Goal: Information Seeking & Learning: Find specific fact

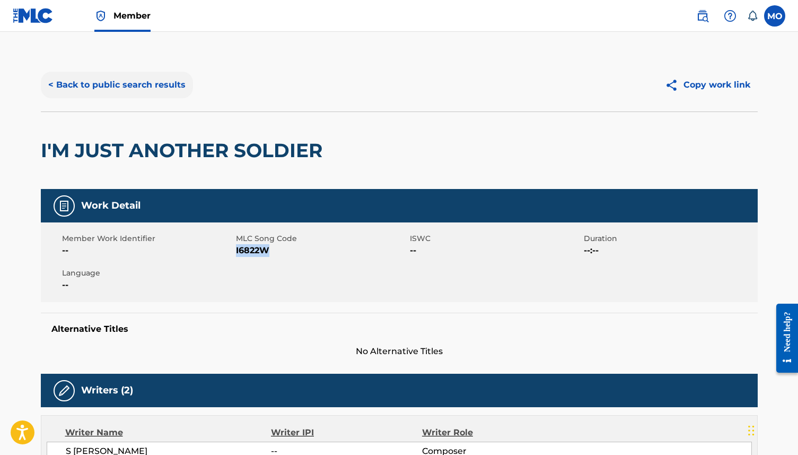
click at [117, 85] on button "< Back to public search results" at bounding box center [117, 85] width 152 height 27
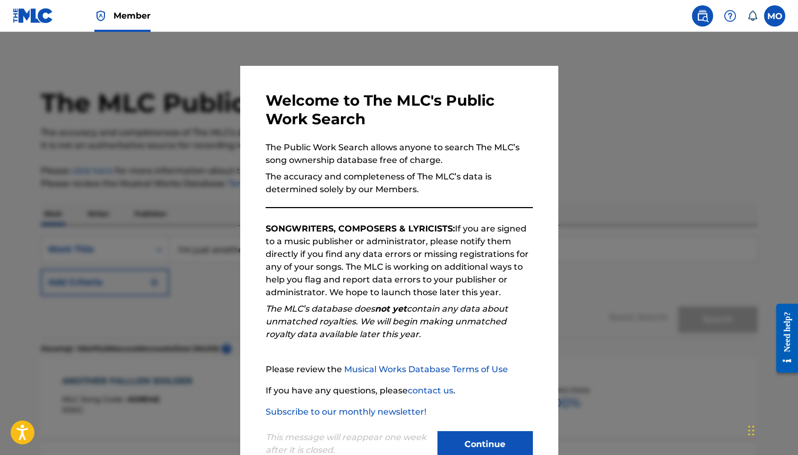
scroll to position [1878, 0]
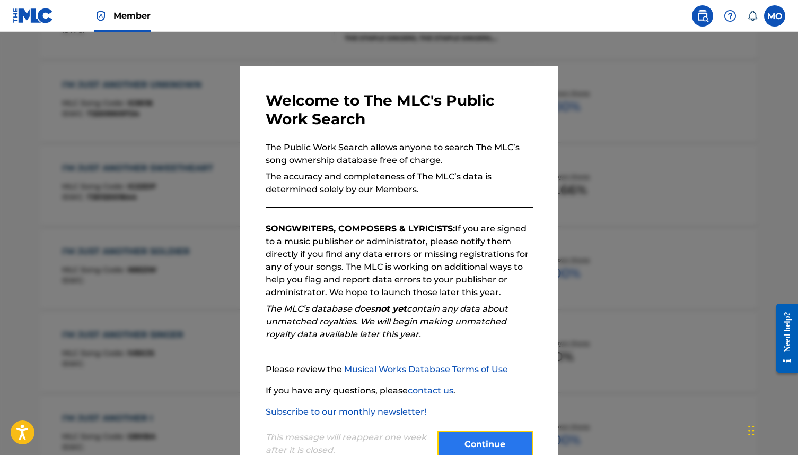
click at [507, 441] on button "Continue" at bounding box center [485, 444] width 95 height 27
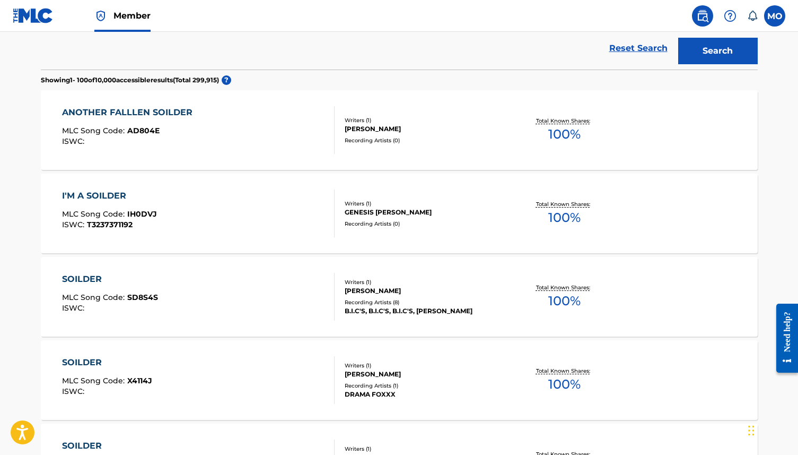
scroll to position [0, 0]
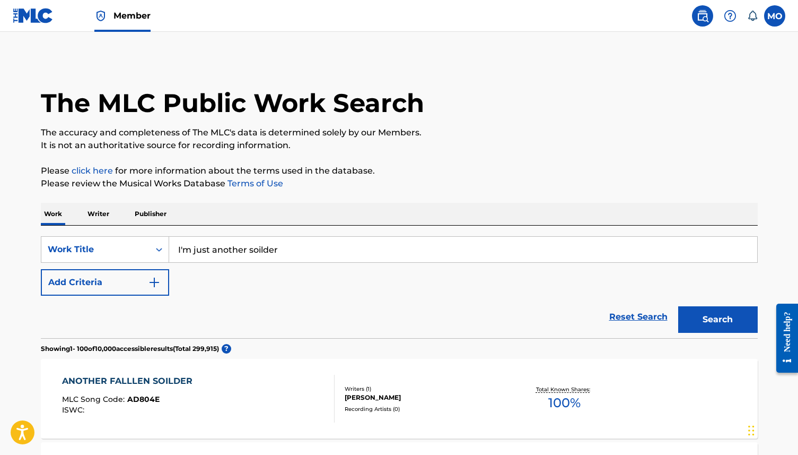
drag, startPoint x: 293, startPoint y: 248, endPoint x: 182, endPoint y: 250, distance: 110.9
click at [182, 250] on input "I'm just another soilder" at bounding box center [463, 249] width 588 height 25
type input "It's been done"
click at [718, 321] on button "Search" at bounding box center [718, 319] width 80 height 27
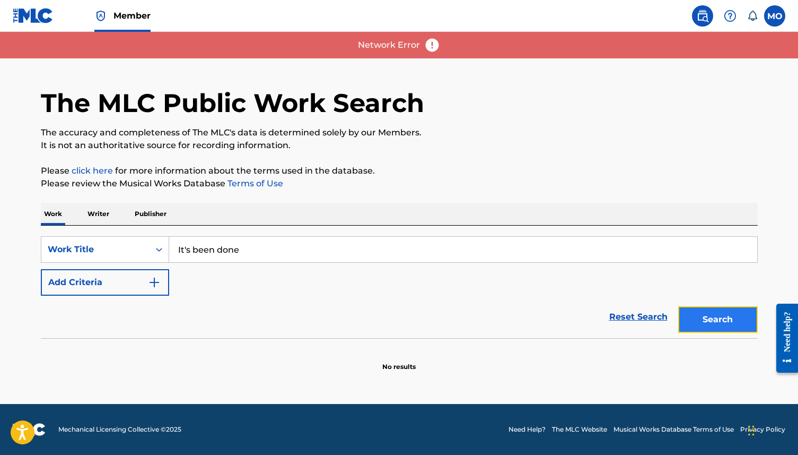
click at [718, 321] on button "Search" at bounding box center [718, 319] width 80 height 27
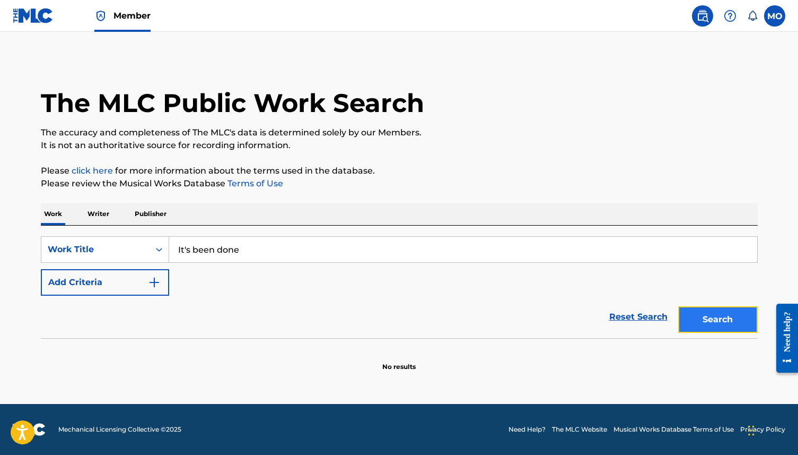
click at [718, 321] on button "Search" at bounding box center [718, 319] width 80 height 27
click at [717, 321] on button "Search" at bounding box center [718, 319] width 80 height 27
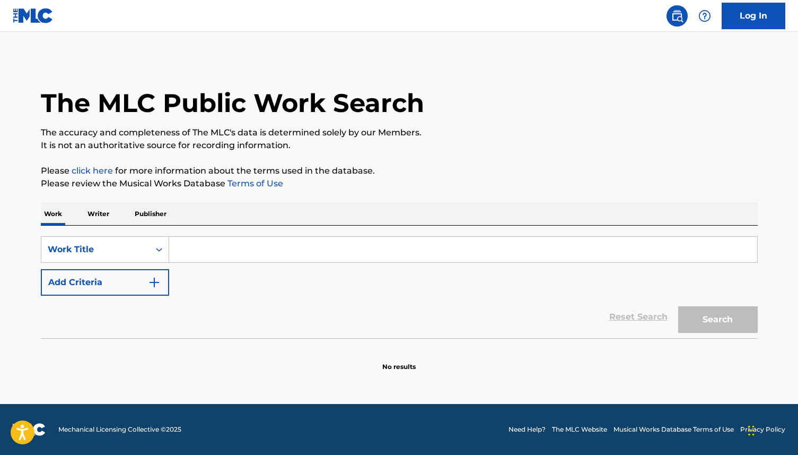
click at [264, 254] on input "Search Form" at bounding box center [463, 249] width 588 height 25
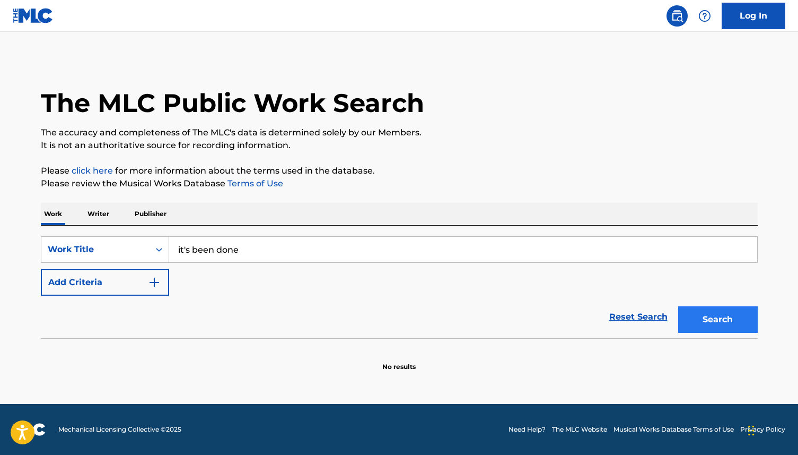
type input "it's been done"
click at [722, 322] on button "Search" at bounding box center [718, 319] width 80 height 27
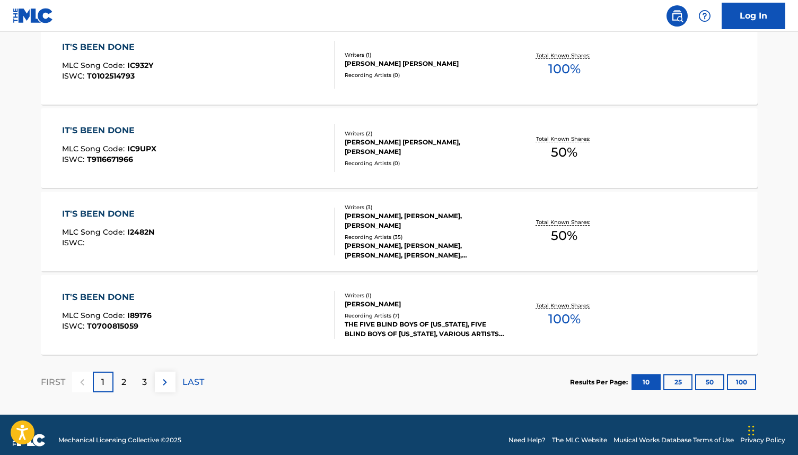
scroll to position [844, 0]
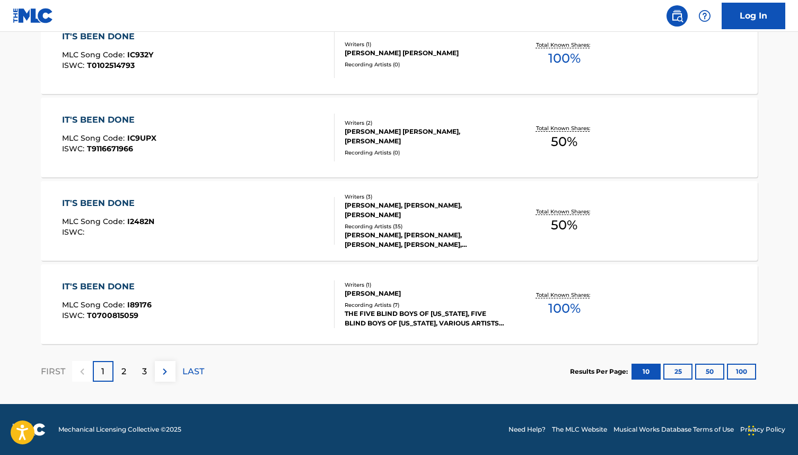
click at [102, 285] on div "IT'S BEEN DONE" at bounding box center [107, 286] width 90 height 13
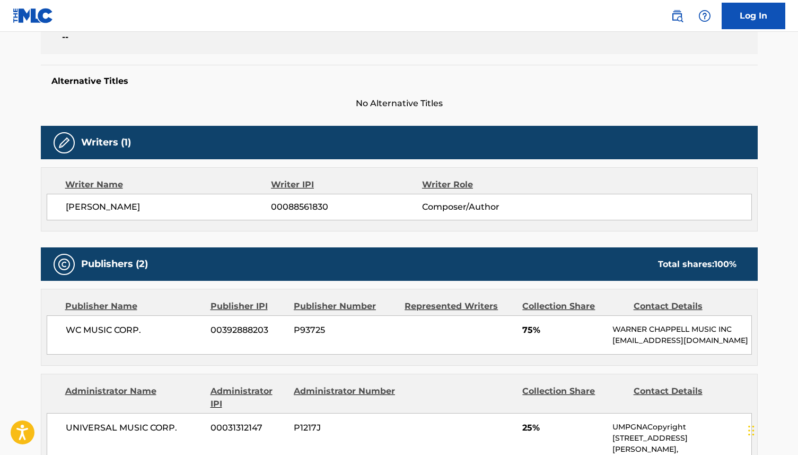
scroll to position [232, 0]
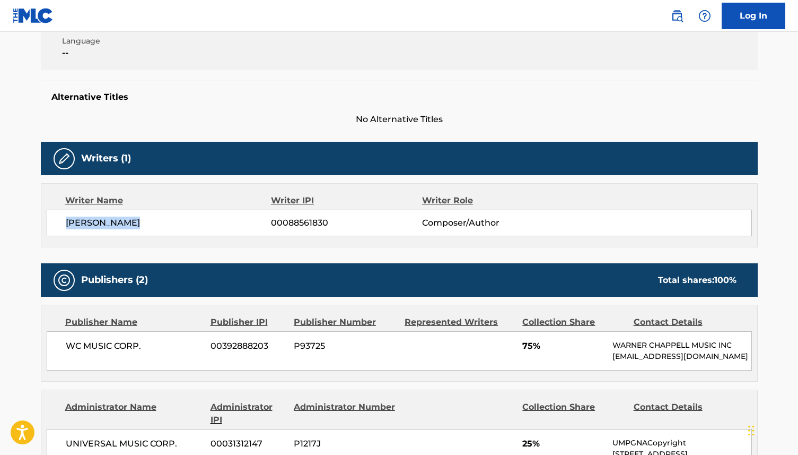
drag, startPoint x: 155, startPoint y: 222, endPoint x: 67, endPoint y: 218, distance: 88.1
click at [67, 218] on span "GARLAND CRAFT" at bounding box center [169, 222] width 206 height 13
copy span "GARLAND CRAFT"
drag, startPoint x: 333, startPoint y: 222, endPoint x: 269, endPoint y: 219, distance: 63.7
click at [269, 219] on div "GARLAND CRAFT 00088561830 Composer/Author" at bounding box center [409, 222] width 686 height 13
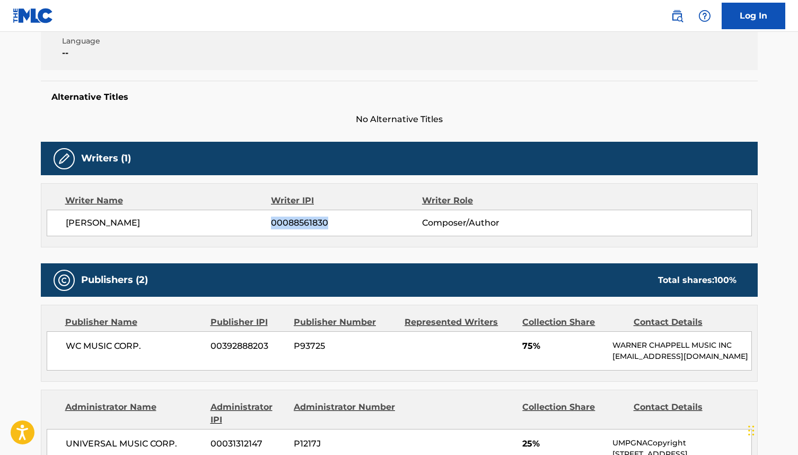
copy div "00088561830"
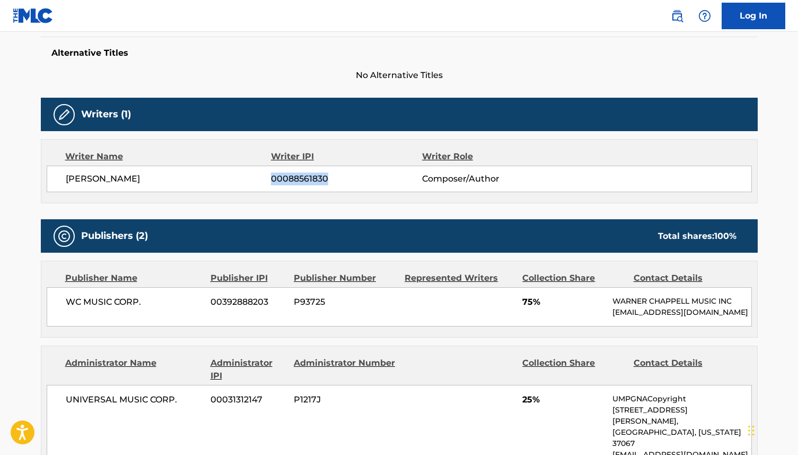
scroll to position [295, 0]
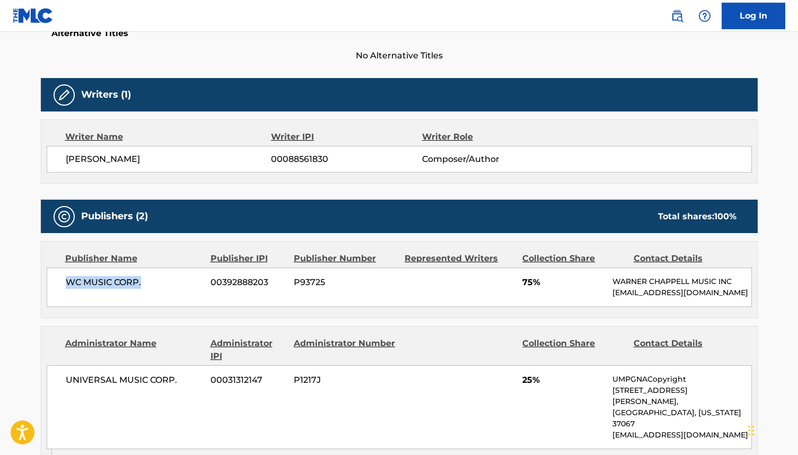
drag, startPoint x: 149, startPoint y: 282, endPoint x: 63, endPoint y: 281, distance: 86.5
click at [63, 281] on div "WC MUSIC CORP. 00392888203 P93725 75% WARNER CHAPPELL MUSIC INC MLC_Inquiries@w…" at bounding box center [399, 286] width 705 height 39
copy span "WC MUSIC CORP."
drag, startPoint x: 279, startPoint y: 278, endPoint x: 208, endPoint y: 278, distance: 71.1
click at [208, 278] on div "WC MUSIC CORP. 00392888203 P93725 75% WARNER CHAPPELL MUSIC INC MLC_Inquiries@w…" at bounding box center [399, 286] width 705 height 39
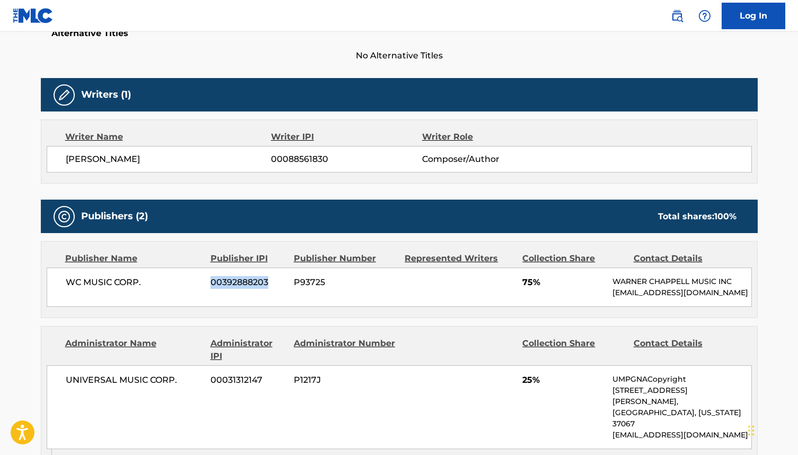
copy span "00392888203"
drag, startPoint x: 330, startPoint y: 281, endPoint x: 293, endPoint y: 282, distance: 37.7
click at [293, 282] on div "WC MUSIC CORP. 00392888203 P93725 75% WARNER CHAPPELL MUSIC INC MLC_Inquiries@w…" at bounding box center [399, 286] width 705 height 39
copy span "P93725"
drag, startPoint x: 177, startPoint y: 379, endPoint x: 64, endPoint y: 379, distance: 113.0
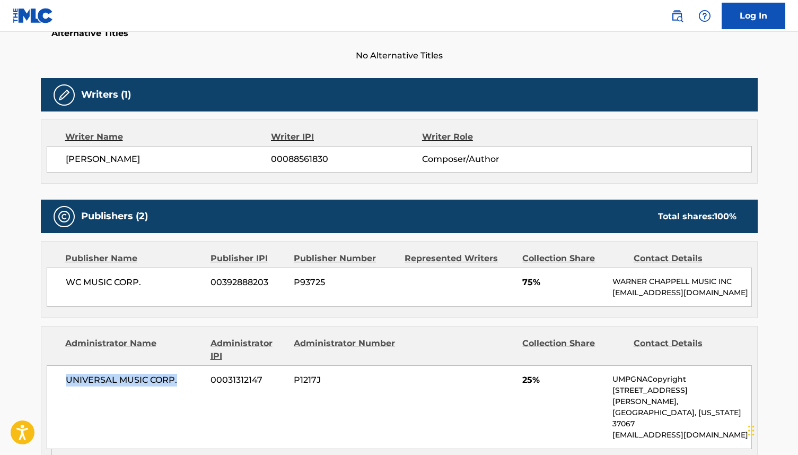
click at [64, 379] on div "UNIVERSAL MUSIC CORP. 00031312147 P1217J 25% UMPGNACopyright 1550 W. McEwen Dri…" at bounding box center [399, 407] width 705 height 84
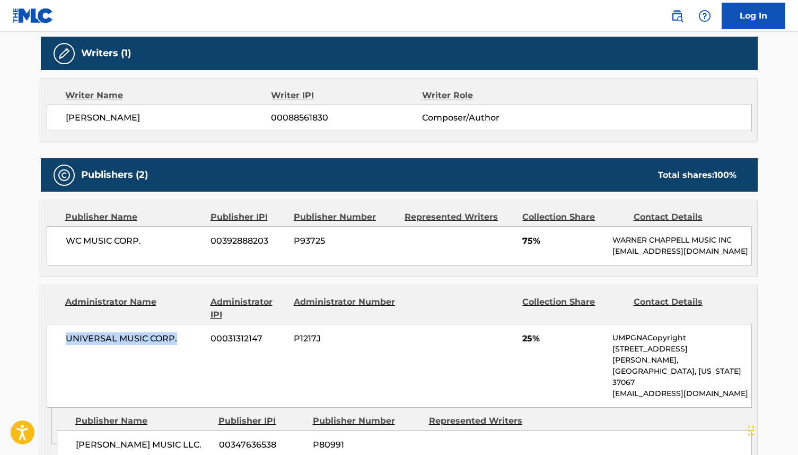
scroll to position [338, 0]
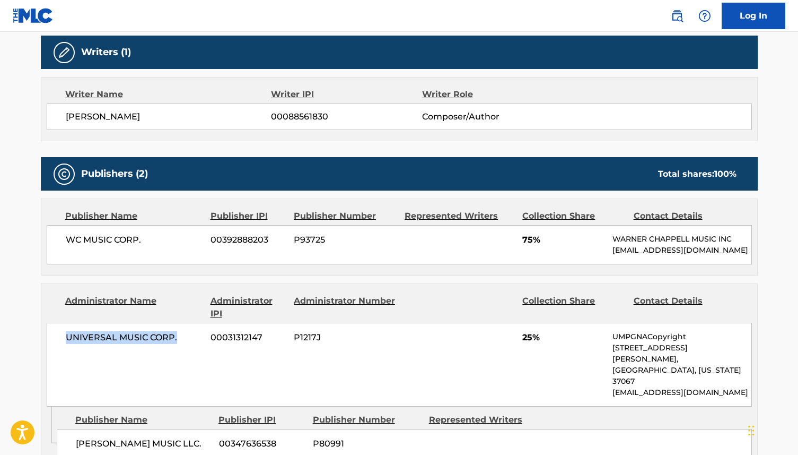
copy span "UNIVERSAL MUSIC CORP."
drag, startPoint x: 265, startPoint y: 336, endPoint x: 210, endPoint y: 338, distance: 54.7
click at [210, 338] on div "UNIVERSAL MUSIC CORP. 00031312147 P1217J 25% UMPGNACopyright 1550 W. McEwen Dri…" at bounding box center [399, 364] width 705 height 84
copy span "00031312147"
drag, startPoint x: 324, startPoint y: 336, endPoint x: 293, endPoint y: 337, distance: 31.3
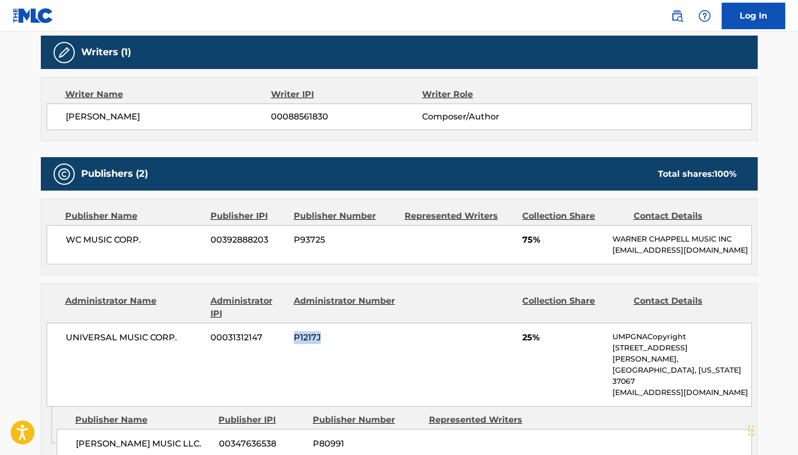
click at [292, 337] on div "UNIVERSAL MUSIC CORP. 00031312147 P1217J 25% UMPGNACopyright 1550 W. McEwen Dri…" at bounding box center [399, 364] width 705 height 84
copy span "P1217J"
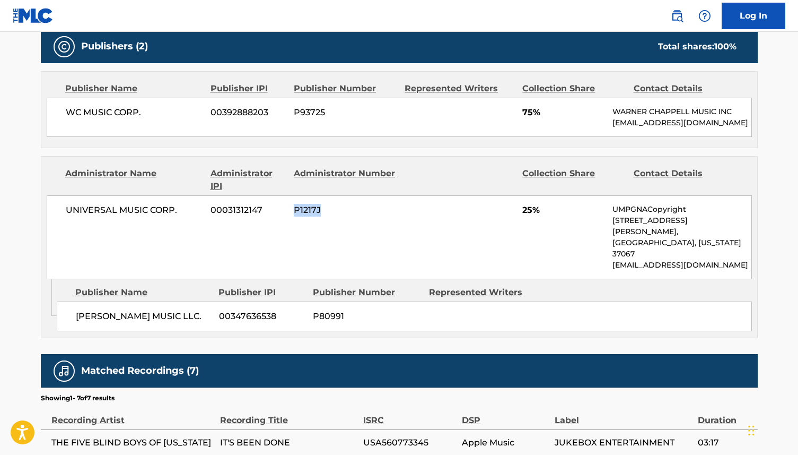
scroll to position [470, 0]
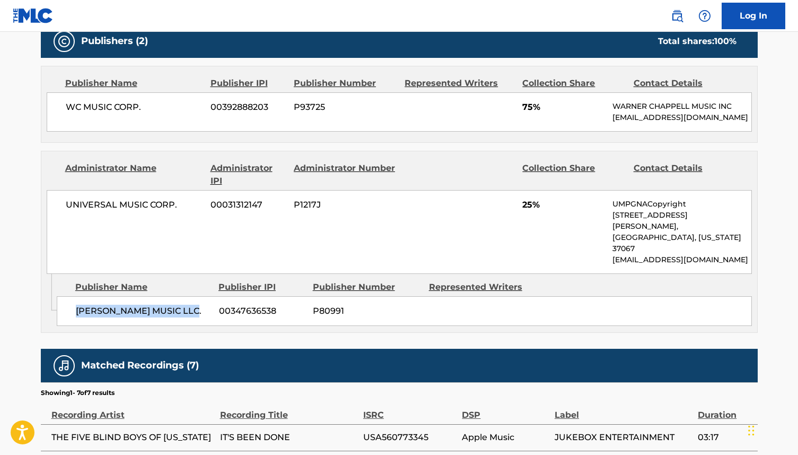
drag, startPoint x: 195, startPoint y: 289, endPoint x: 77, endPoint y: 287, distance: 117.8
click at [77, 304] on span "WARNER OLIVE MUSIC LLC." at bounding box center [143, 310] width 135 height 13
copy span "WARNER OLIVE MUSIC LLC."
drag, startPoint x: 279, startPoint y: 287, endPoint x: 215, endPoint y: 289, distance: 63.7
click at [215, 296] on div "WARNER OLIVE MUSIC LLC. 00347636538 P80991" at bounding box center [404, 311] width 695 height 30
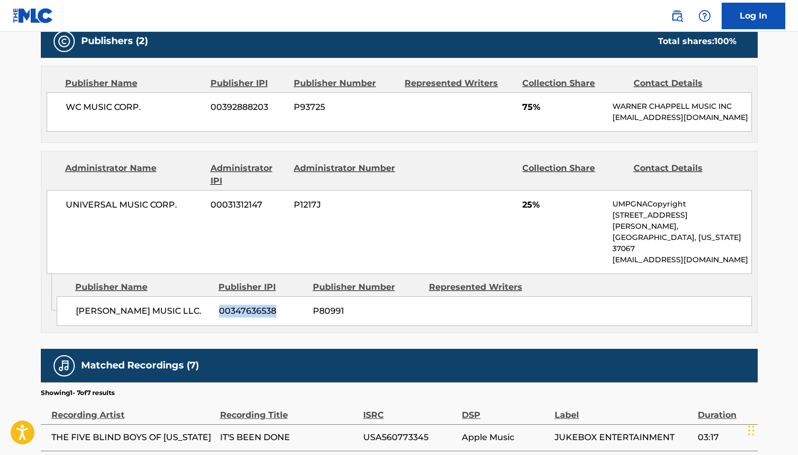
copy span "00347636538"
drag, startPoint x: 351, startPoint y: 290, endPoint x: 317, endPoint y: 286, distance: 34.1
click at [312, 296] on div "WARNER OLIVE MUSIC LLC. 00347636538 P80991" at bounding box center [404, 311] width 695 height 30
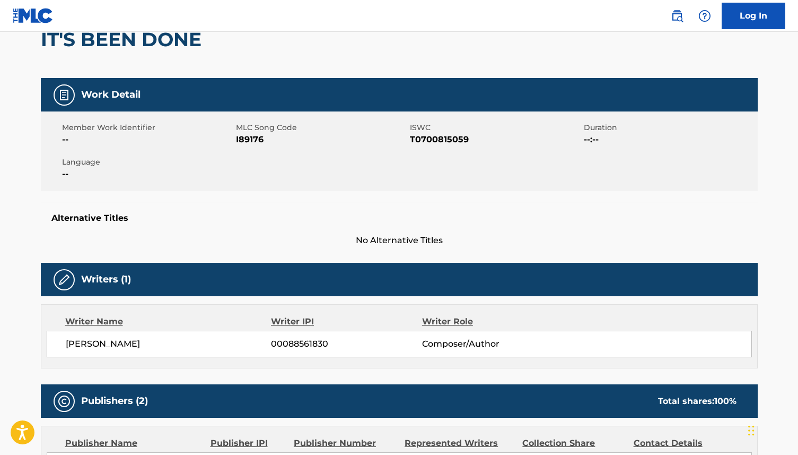
scroll to position [106, 0]
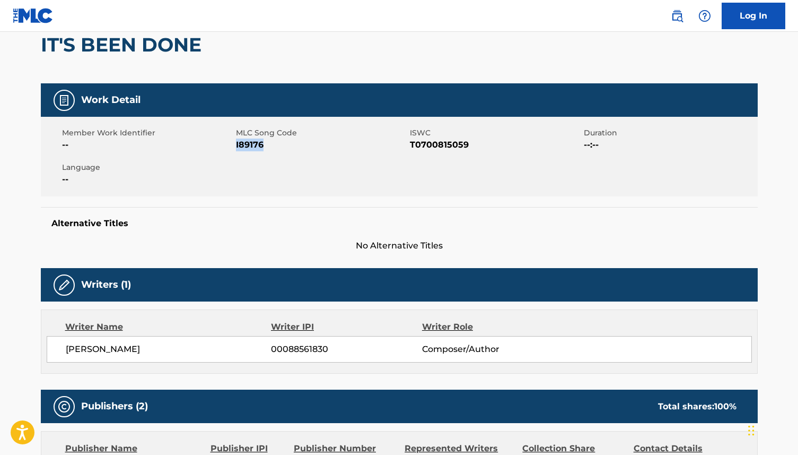
drag, startPoint x: 272, startPoint y: 147, endPoint x: 236, endPoint y: 146, distance: 35.6
click at [236, 146] on span "I89176" at bounding box center [321, 144] width 171 height 13
drag, startPoint x: 474, startPoint y: 146, endPoint x: 411, endPoint y: 143, distance: 63.7
click at [411, 143] on span "T0700815059" at bounding box center [495, 144] width 171 height 13
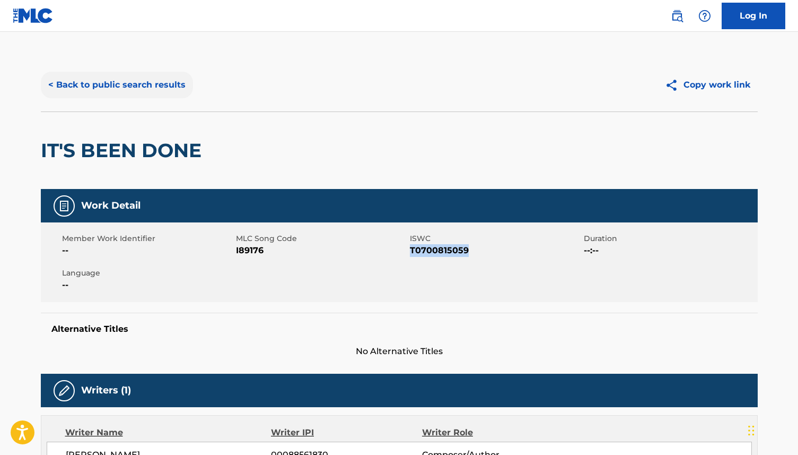
click at [164, 92] on button "< Back to public search results" at bounding box center [117, 85] width 152 height 27
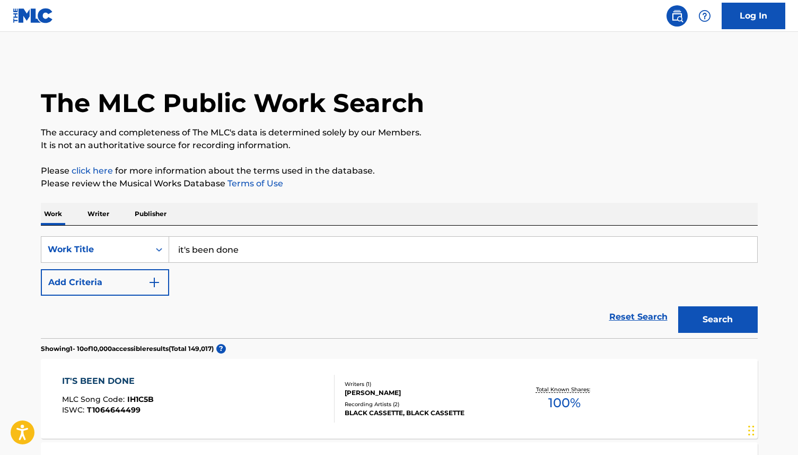
drag, startPoint x: 253, startPoint y: 252, endPoint x: 175, endPoint y: 249, distance: 78.1
click at [175, 249] on input "it's been done" at bounding box center [463, 249] width 588 height 25
type input "where he leads me"
click at [692, 315] on button "Search" at bounding box center [718, 319] width 80 height 27
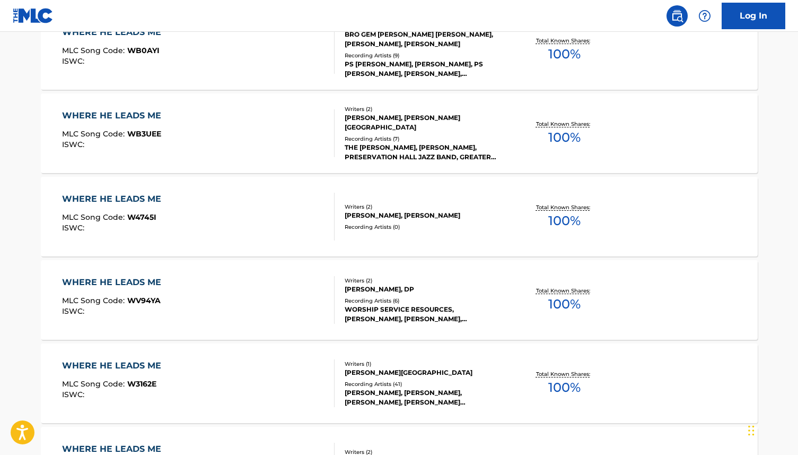
scroll to position [563, 0]
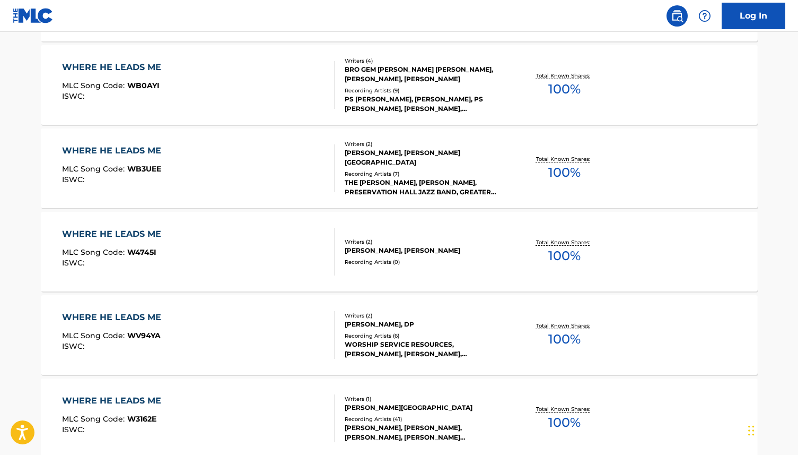
click at [158, 233] on div "WHERE HE LEADS ME" at bounding box center [114, 234] width 104 height 13
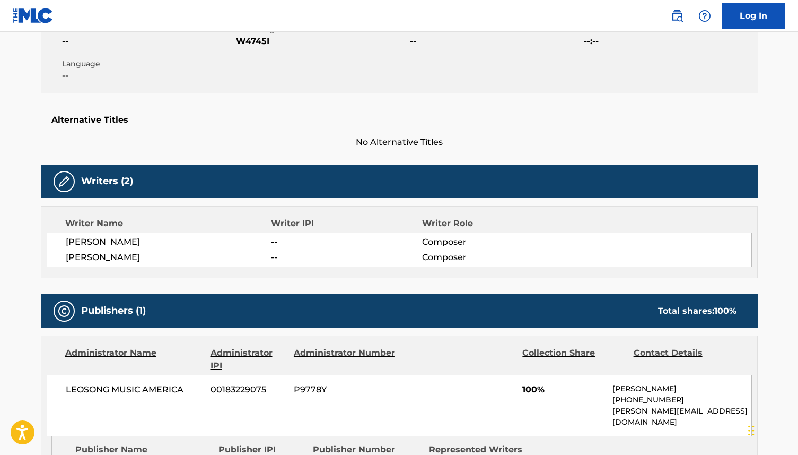
scroll to position [228, 0]
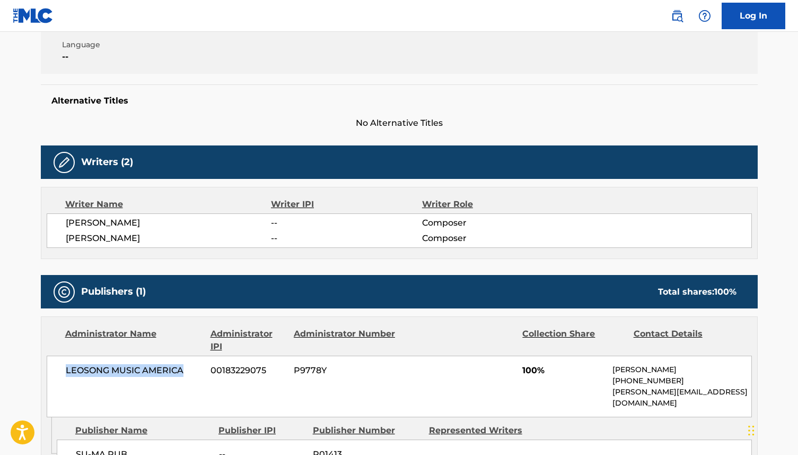
drag, startPoint x: 185, startPoint y: 371, endPoint x: 63, endPoint y: 372, distance: 122.0
click at [63, 372] on div "LEOSONG MUSIC AMERICA 00183229075 P9778Y 100% Justin Sherry +44-077-85348995 ju…" at bounding box center [399, 386] width 705 height 62
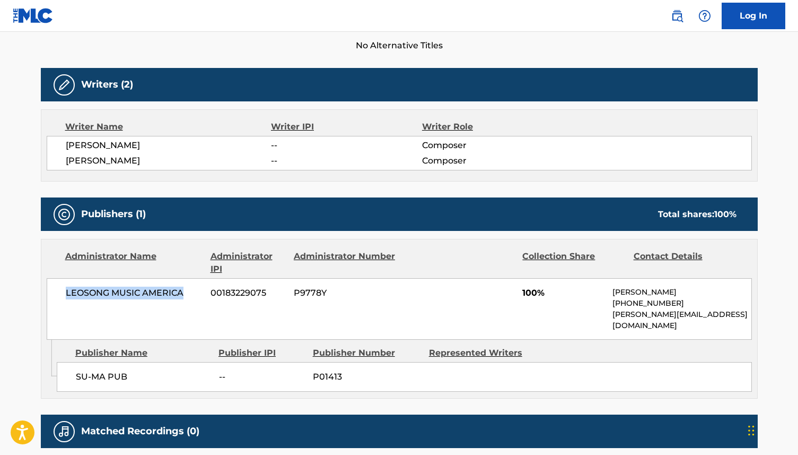
scroll to position [306, 0]
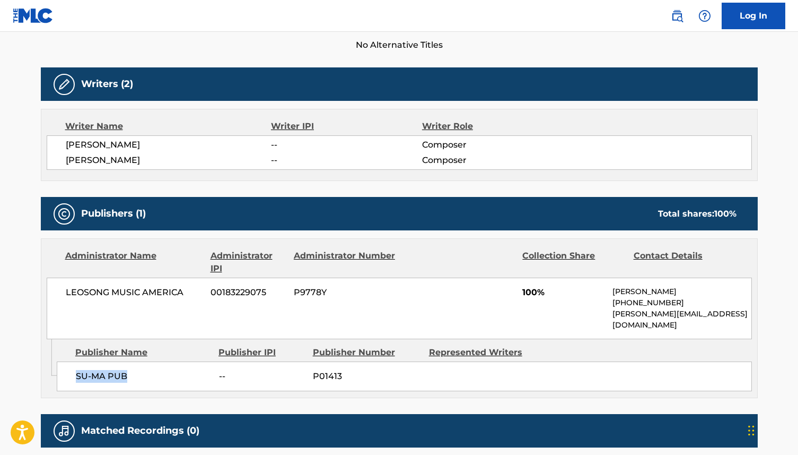
drag, startPoint x: 134, startPoint y: 365, endPoint x: 71, endPoint y: 365, distance: 63.1
click at [71, 365] on div "SU-MA PUB -- P01413" at bounding box center [404, 376] width 695 height 30
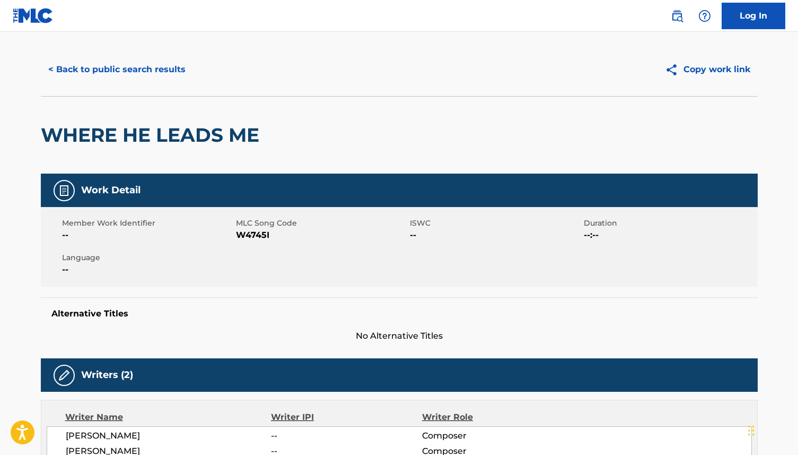
scroll to position [0, 0]
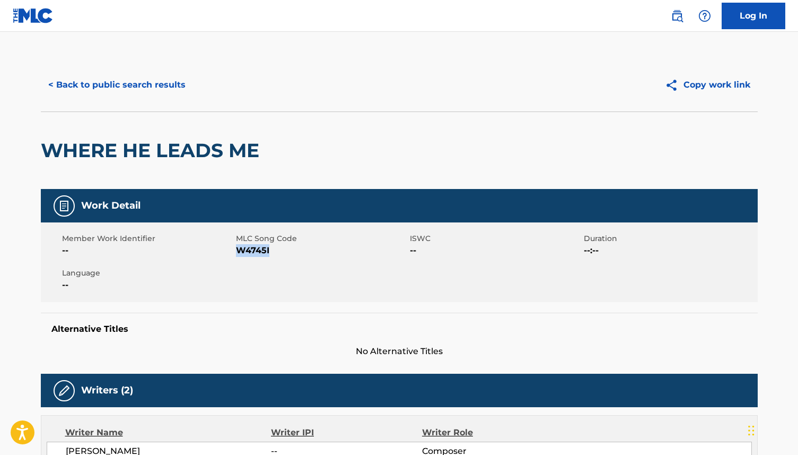
drag, startPoint x: 275, startPoint y: 250, endPoint x: 236, endPoint y: 254, distance: 39.4
click at [236, 254] on span "W4745I" at bounding box center [321, 250] width 171 height 13
click at [106, 85] on button "< Back to public search results" at bounding box center [117, 85] width 152 height 27
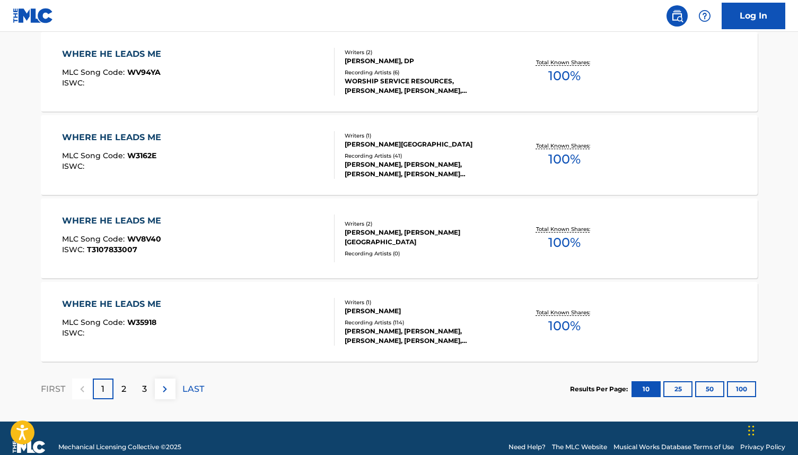
scroll to position [844, 0]
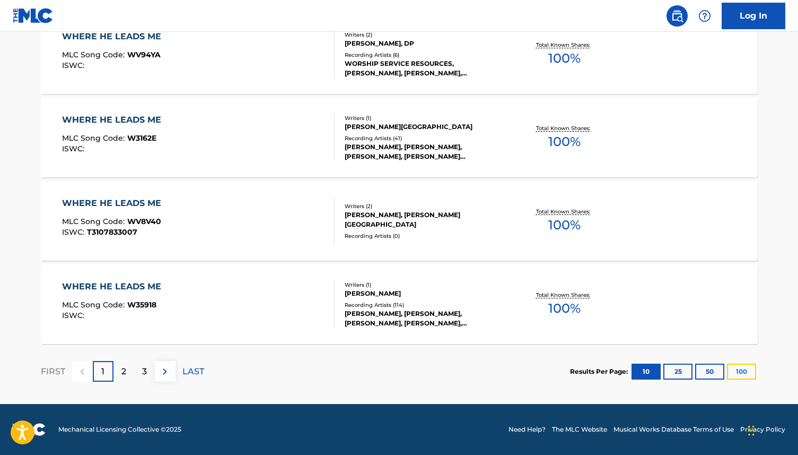
click at [741, 369] on button "100" at bounding box center [741, 371] width 29 height 16
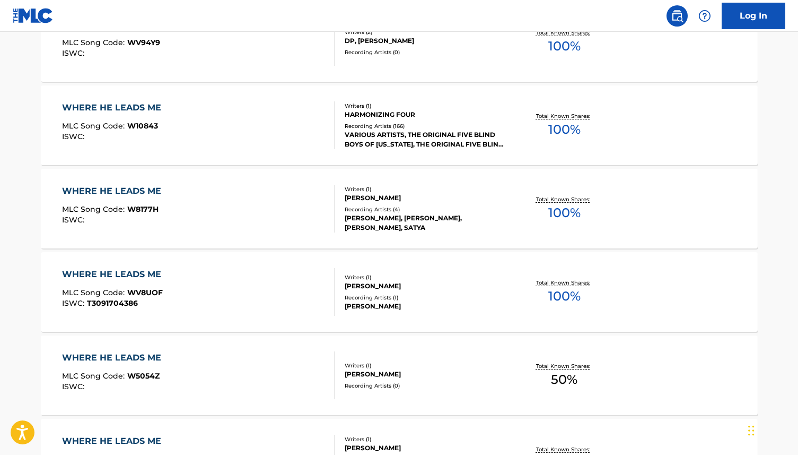
scroll to position [4105, 0]
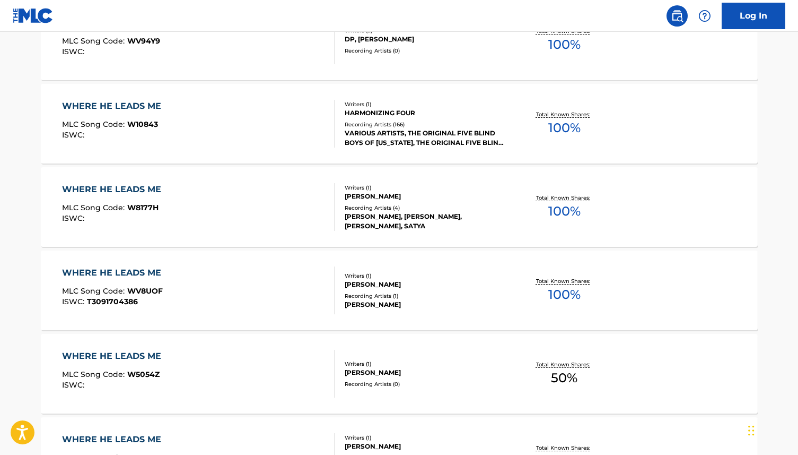
click at [146, 104] on div "WHERE HE LEADS ME" at bounding box center [114, 106] width 104 height 13
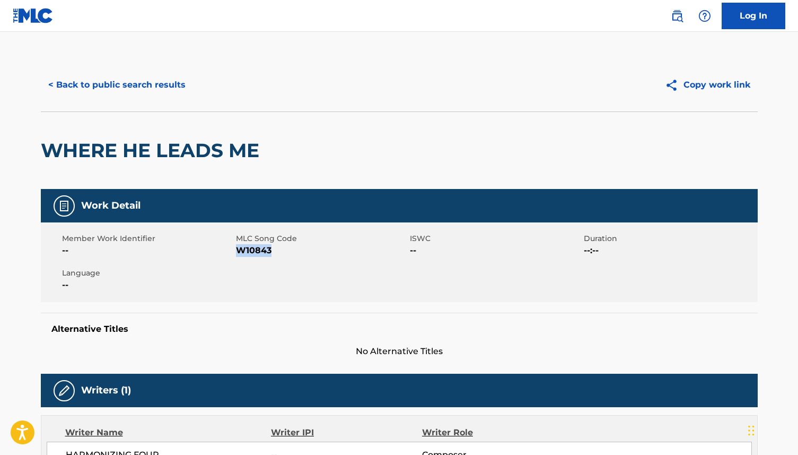
drag, startPoint x: 277, startPoint y: 252, endPoint x: 237, endPoint y: 254, distance: 40.4
click at [237, 254] on span "W10843" at bounding box center [321, 250] width 171 height 13
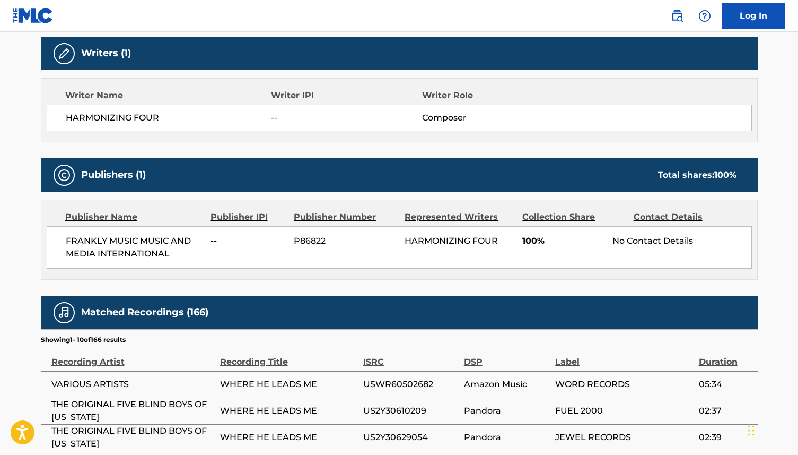
scroll to position [340, 0]
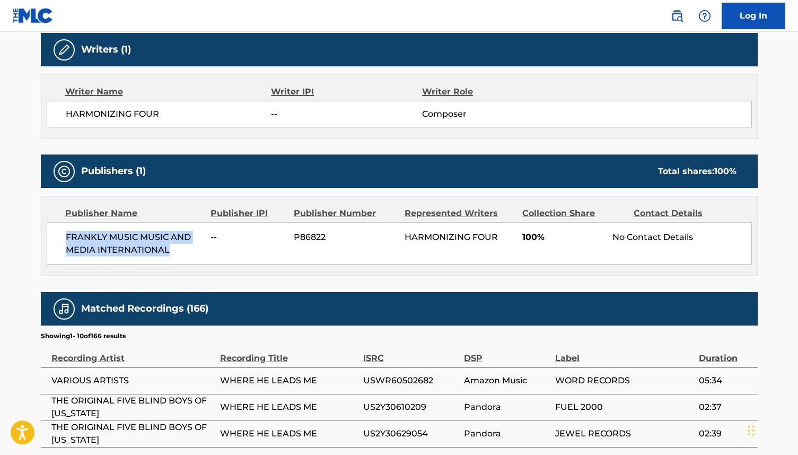
drag, startPoint x: 177, startPoint y: 252, endPoint x: 67, endPoint y: 240, distance: 110.5
click at [66, 240] on span "FRANKLY MUSIC MUSIC AND MEDIA INTERNATIONAL" at bounding box center [134, 243] width 137 height 25
click at [344, 248] on div "FRANKLY MUSIC MUSIC AND MEDIA INTERNATIONAL -- P86822 HARMONIZING FOUR 100% No …" at bounding box center [399, 243] width 705 height 42
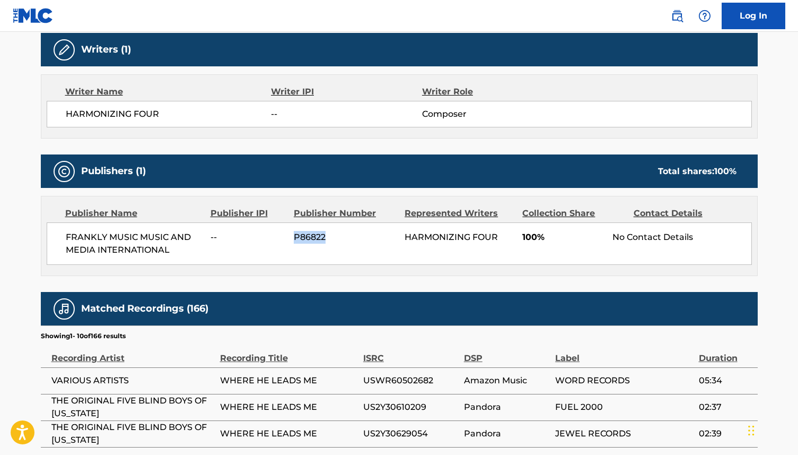
drag, startPoint x: 334, startPoint y: 239, endPoint x: 293, endPoint y: 234, distance: 41.1
click at [293, 234] on div "FRANKLY MUSIC MUSIC AND MEDIA INTERNATIONAL -- P86822 HARMONIZING FOUR 100% No …" at bounding box center [399, 243] width 705 height 42
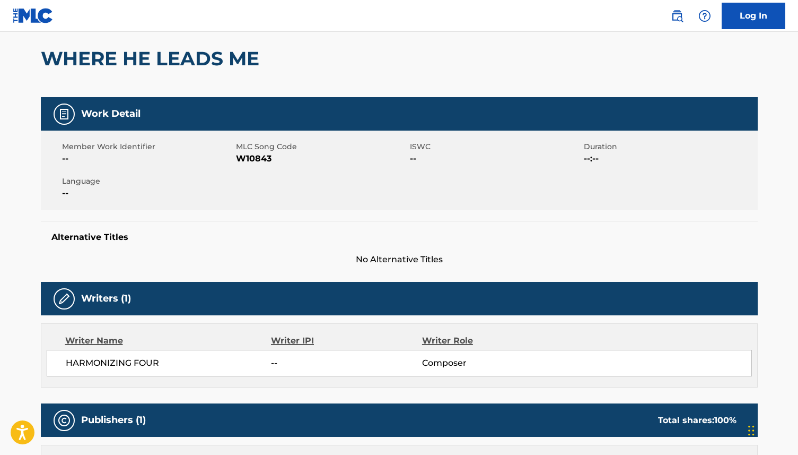
scroll to position [0, 0]
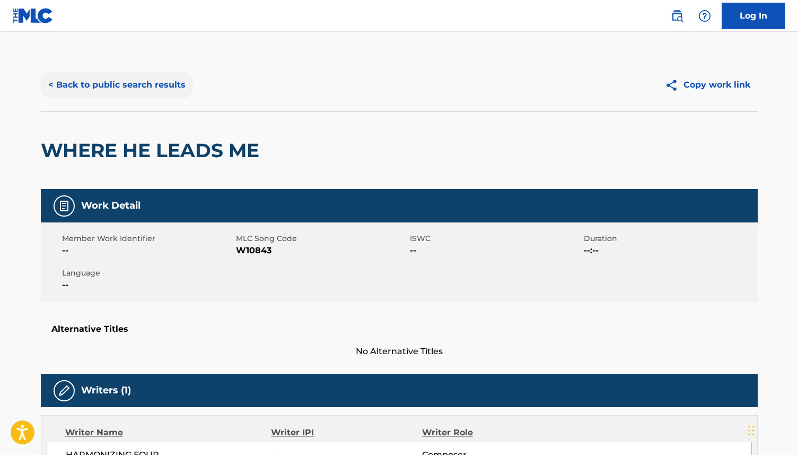
click at [94, 90] on button "< Back to public search results" at bounding box center [117, 85] width 152 height 27
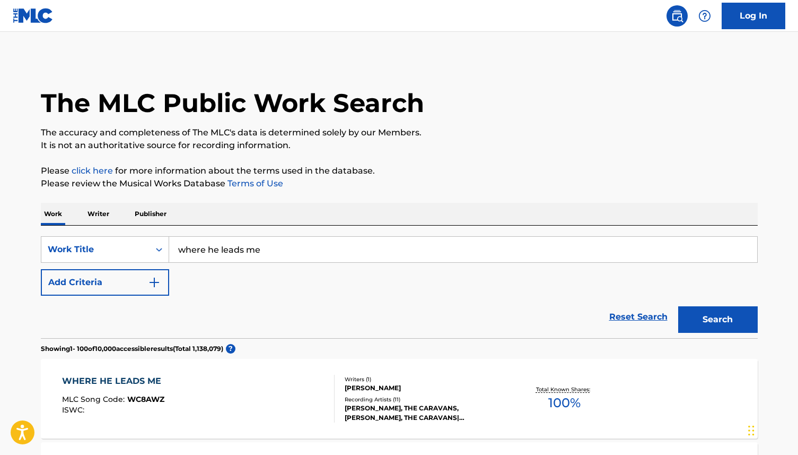
drag, startPoint x: 269, startPoint y: 253, endPoint x: 189, endPoint y: 244, distance: 80.1
click at [189, 244] on input "where he leads me" at bounding box center [463, 249] width 588 height 25
type input "save a seat for me"
click at [701, 319] on button "Search" at bounding box center [718, 319] width 80 height 27
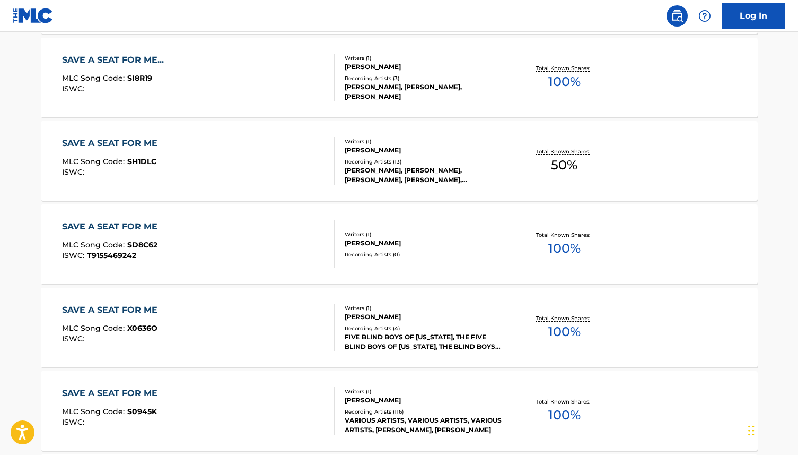
scroll to position [573, 0]
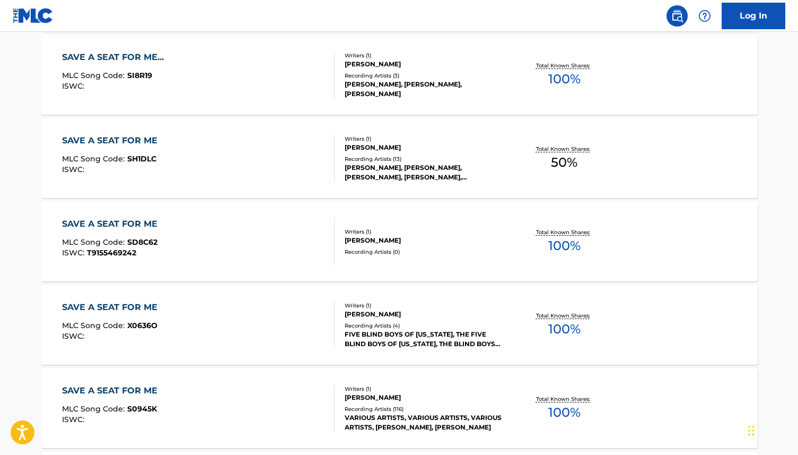
click at [146, 309] on div "SAVE A SEAT FOR ME" at bounding box center [112, 307] width 101 height 13
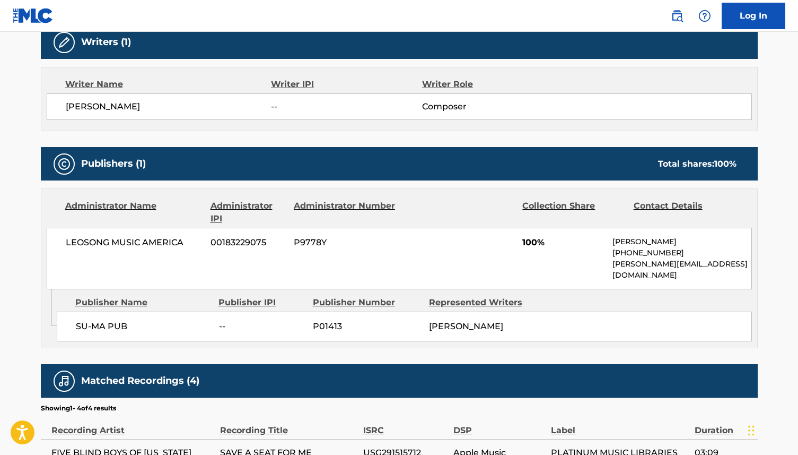
scroll to position [347, 0]
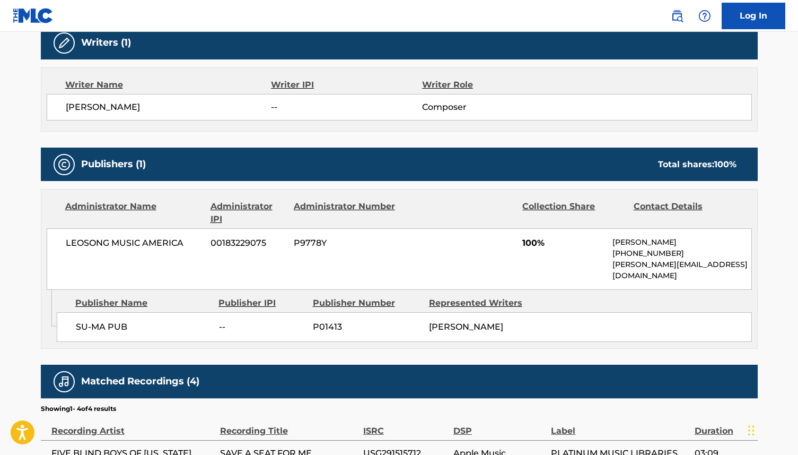
click at [191, 243] on span "LEOSONG MUSIC AMERICA" at bounding box center [134, 243] width 137 height 13
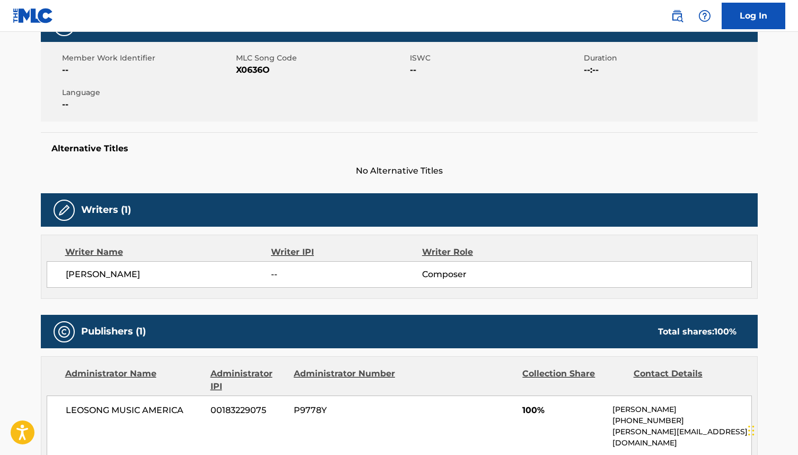
scroll to position [207, 0]
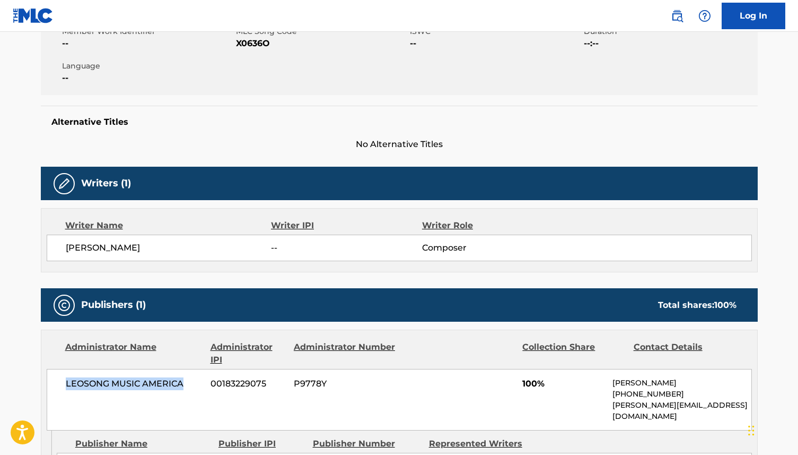
drag, startPoint x: 187, startPoint y: 382, endPoint x: 66, endPoint y: 381, distance: 120.9
click at [66, 381] on span "LEOSONG MUSIC AMERICA" at bounding box center [134, 383] width 137 height 13
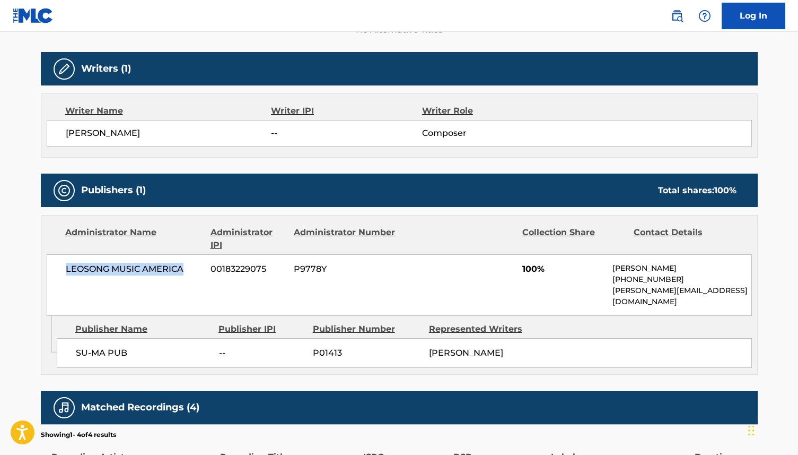
scroll to position [322, 0]
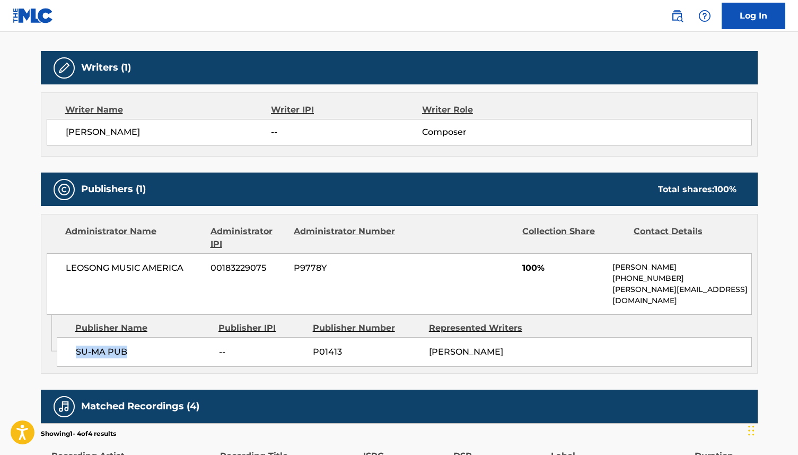
drag, startPoint x: 142, startPoint y: 339, endPoint x: 78, endPoint y: 341, distance: 63.7
click at [77, 345] on span "SU-MA PUB" at bounding box center [143, 351] width 135 height 13
drag, startPoint x: 345, startPoint y: 338, endPoint x: 304, endPoint y: 338, distance: 40.8
click at [304, 338] on div "SU-MA PUB -- P01413 STANLEY J LEWIS" at bounding box center [404, 352] width 695 height 30
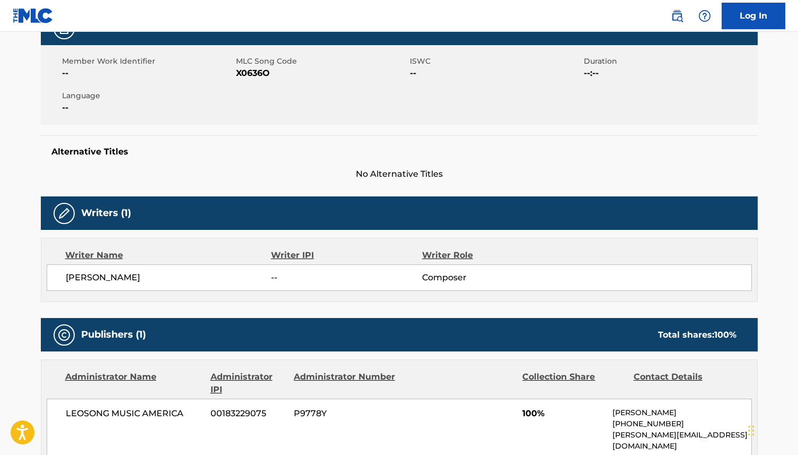
scroll to position [171, 0]
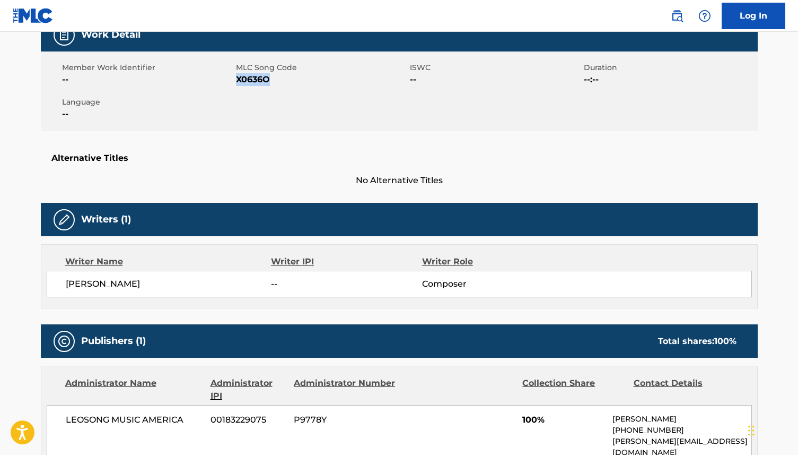
drag, startPoint x: 273, startPoint y: 81, endPoint x: 236, endPoint y: 81, distance: 37.1
click at [236, 81] on span "X0636O" at bounding box center [321, 79] width 171 height 13
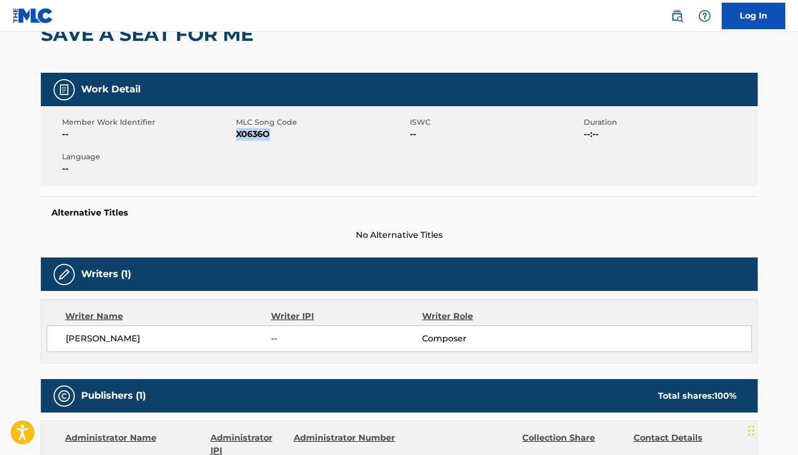
scroll to position [0, 0]
